Goal: Task Accomplishment & Management: Use online tool/utility

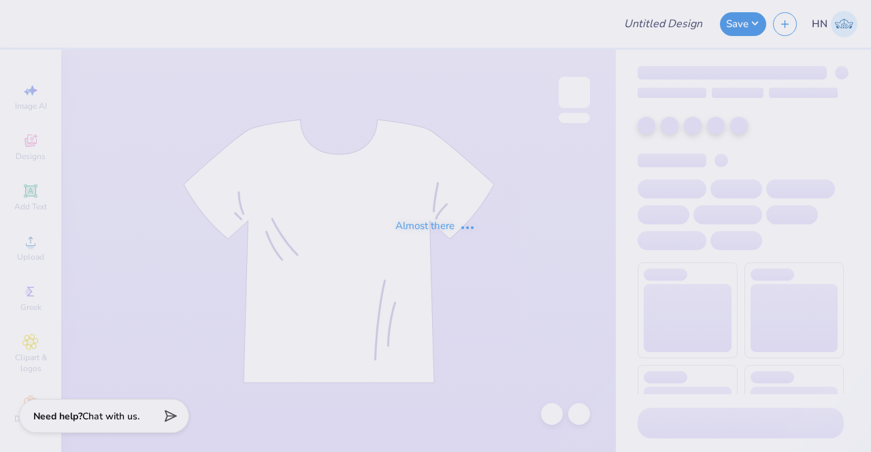
type input "ECS Caps"
type input "200"
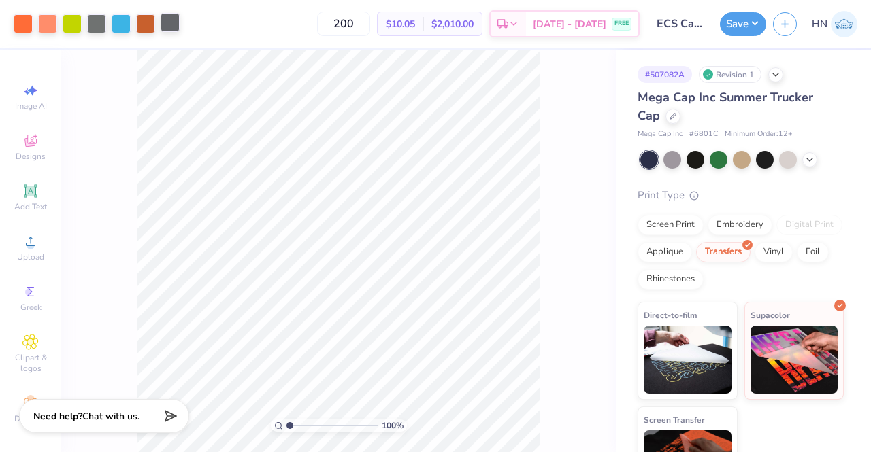
click at [171, 20] on div at bounding box center [170, 22] width 19 height 19
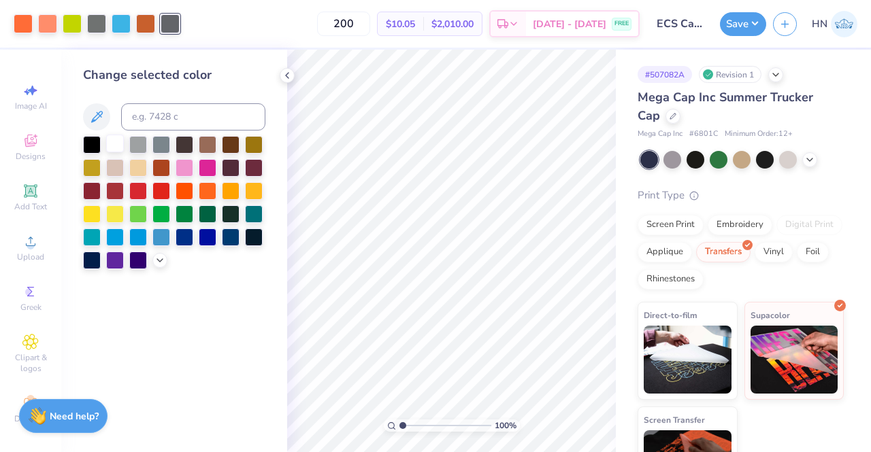
click at [117, 148] on div at bounding box center [115, 144] width 18 height 18
click at [101, 22] on div at bounding box center [96, 22] width 19 height 19
click at [112, 147] on div at bounding box center [115, 144] width 18 height 18
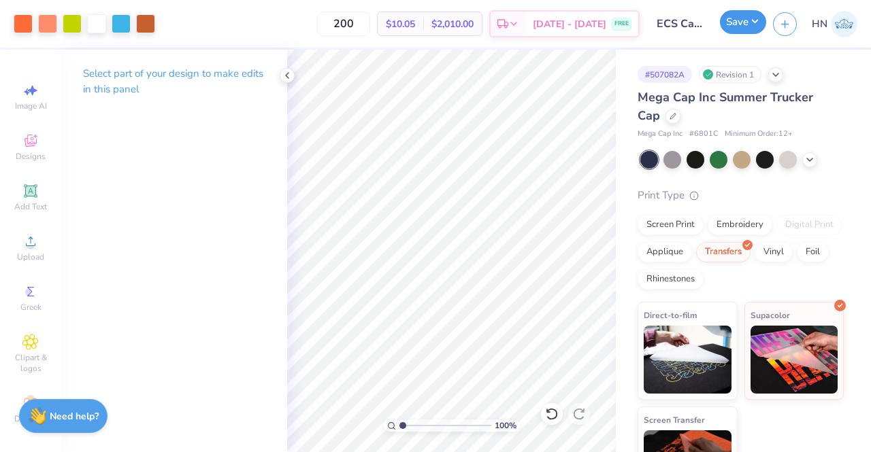
click at [729, 27] on button "Save" at bounding box center [743, 22] width 46 height 24
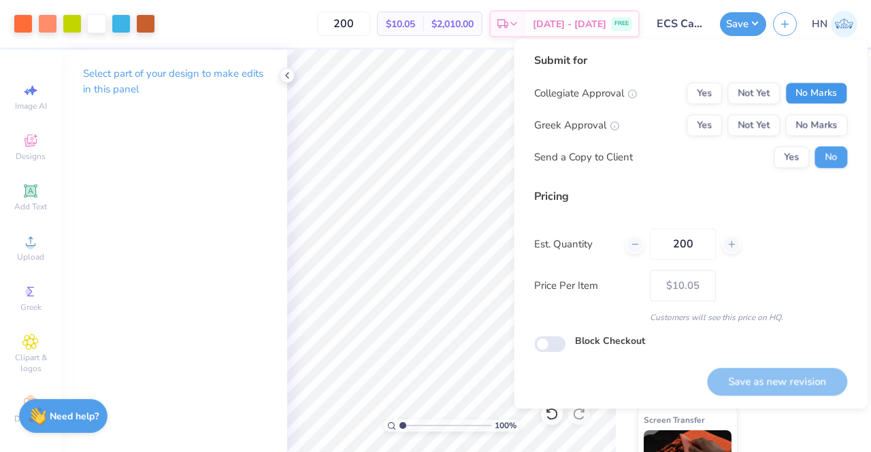
click at [819, 90] on button "No Marks" at bounding box center [816, 93] width 62 height 22
click at [819, 116] on button "No Marks" at bounding box center [816, 125] width 62 height 22
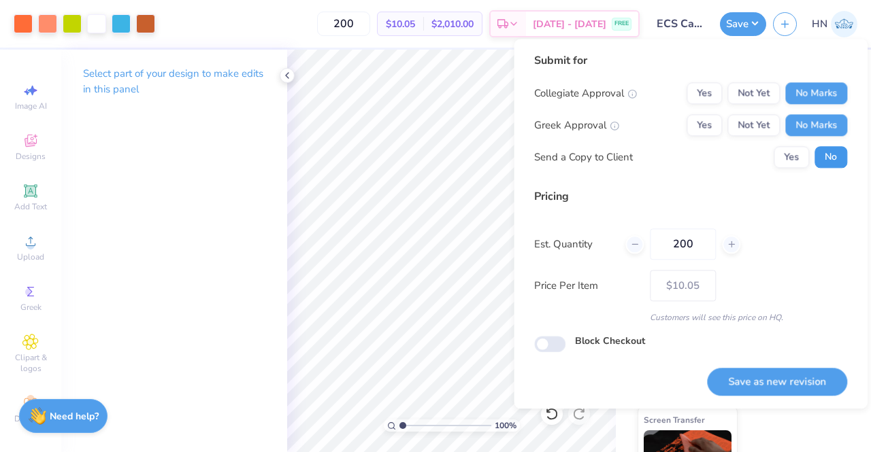
click at [829, 163] on button "No" at bounding box center [830, 157] width 33 height 22
click at [803, 380] on button "Save as new revision" at bounding box center [777, 382] width 140 height 28
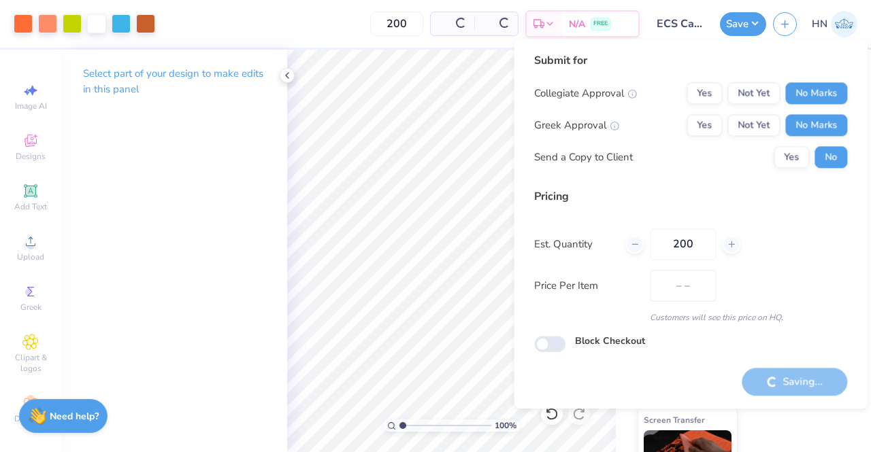
type input "$10.05"
